Goal: Consume media (video, audio)

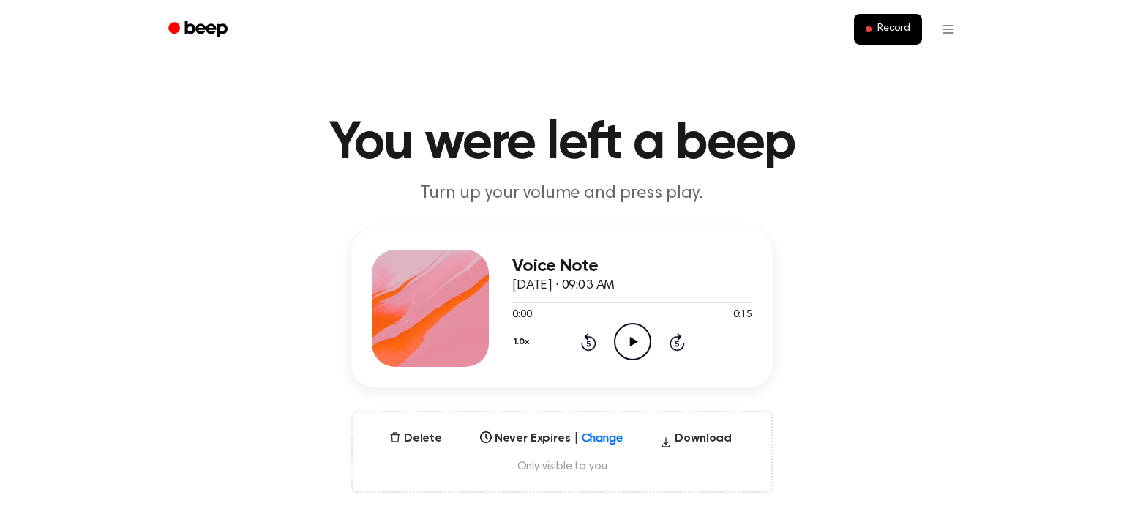
click at [618, 322] on div "0:00 0:15" at bounding box center [632, 314] width 240 height 15
click at [621, 345] on icon "Play Audio" at bounding box center [632, 341] width 37 height 37
click at [406, 439] on button "Delete" at bounding box center [416, 439] width 64 height 18
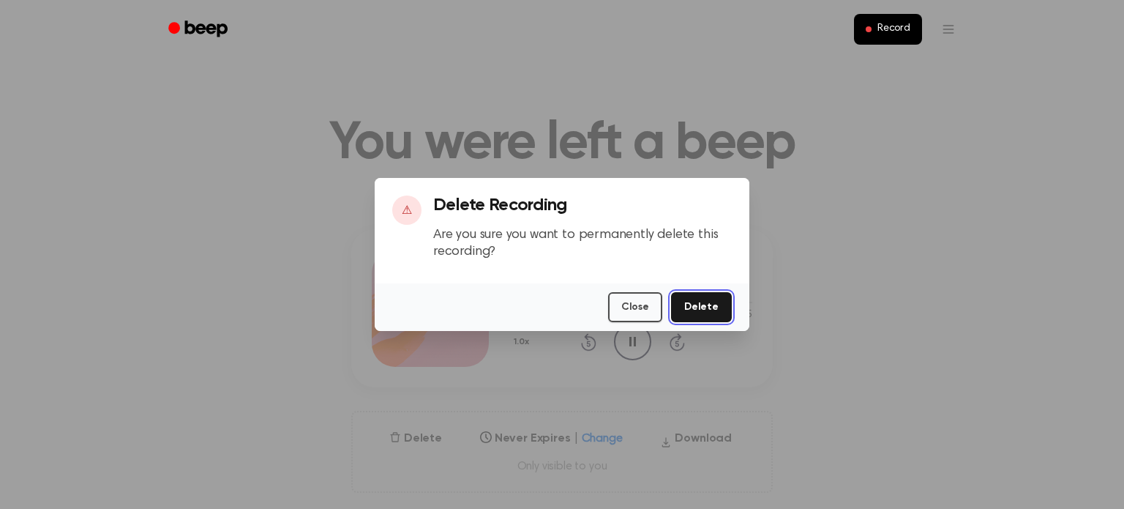
click at [694, 319] on button "Delete" at bounding box center [701, 307] width 61 height 30
